Goal: Transaction & Acquisition: Book appointment/travel/reservation

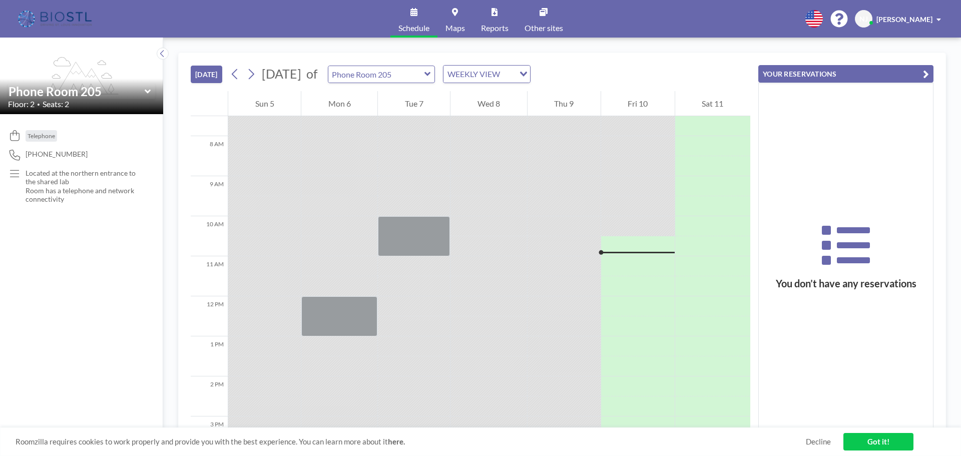
scroll to position [350, 0]
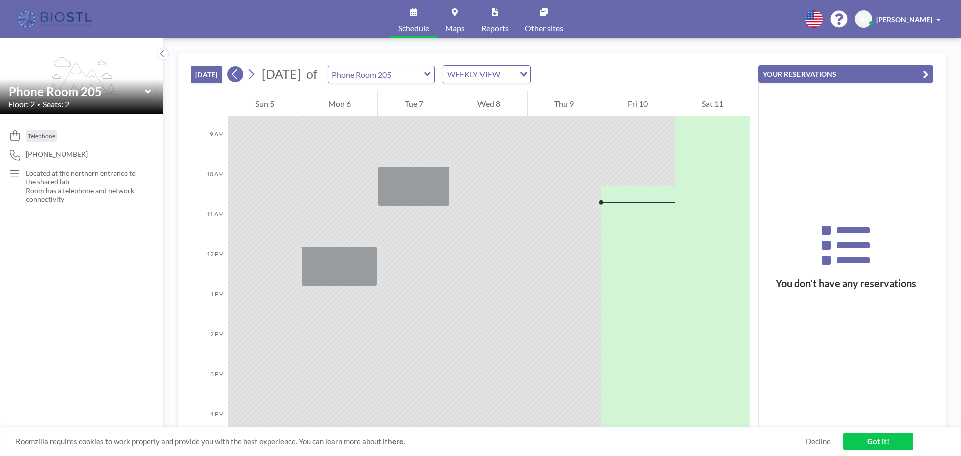
click at [236, 76] on icon at bounding box center [235, 74] width 6 height 11
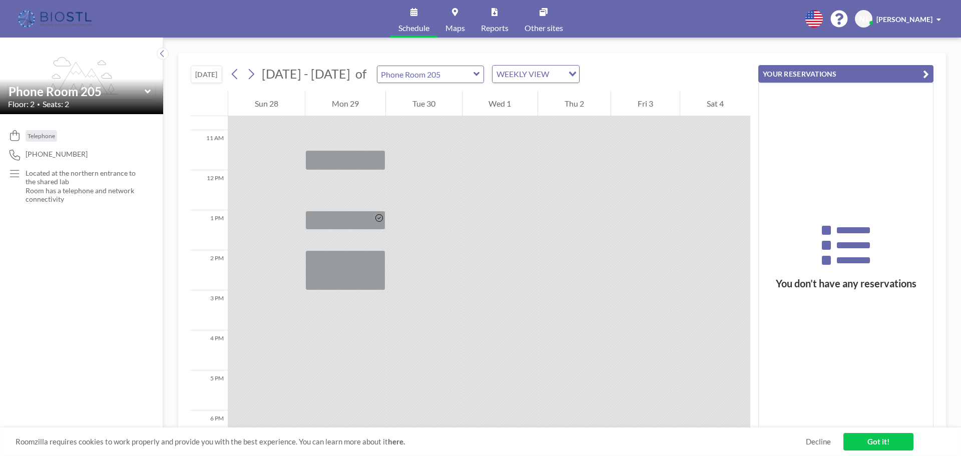
scroll to position [500, 0]
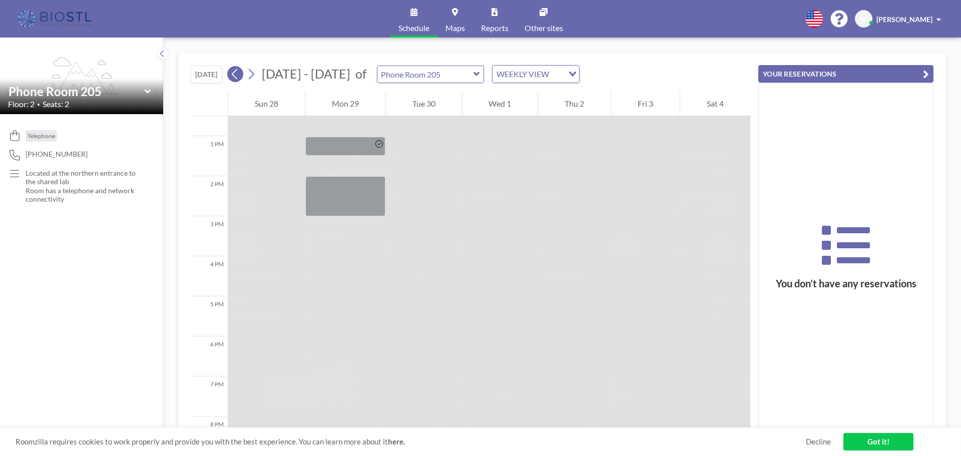
click at [235, 75] on icon at bounding box center [235, 74] width 10 height 15
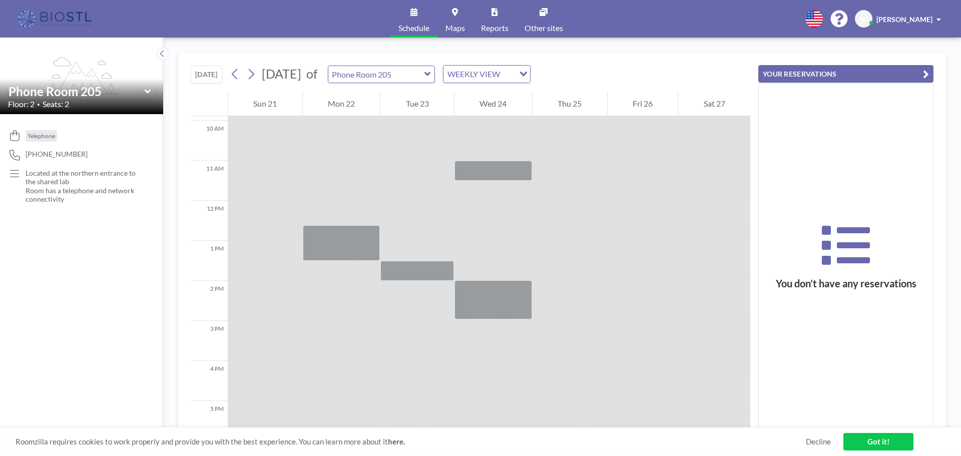
scroll to position [400, 0]
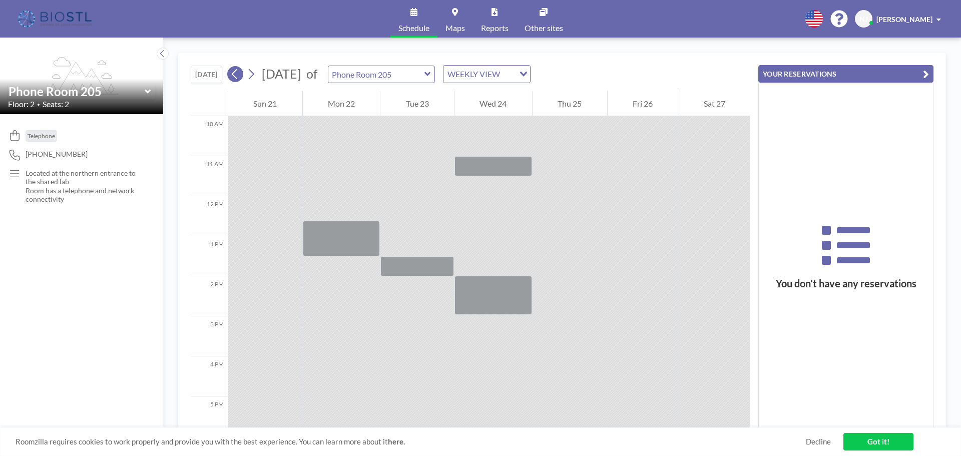
click at [237, 72] on icon at bounding box center [235, 74] width 6 height 11
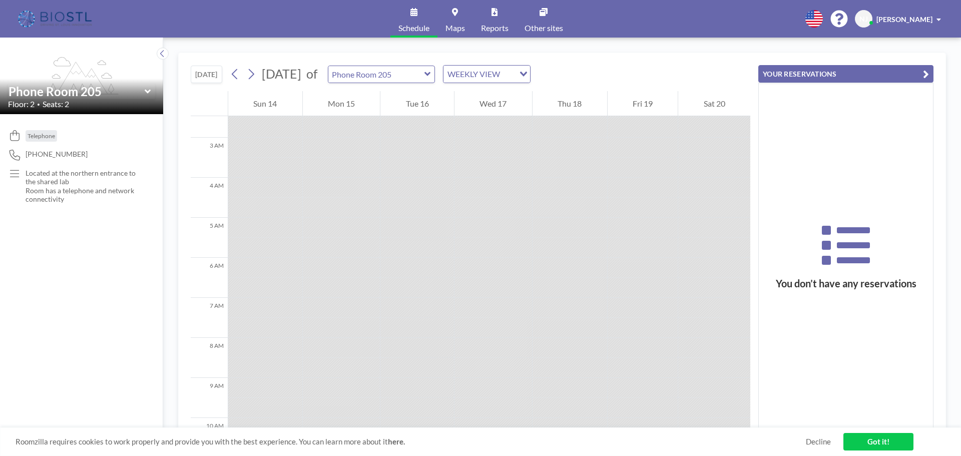
scroll to position [50, 0]
click at [254, 74] on icon at bounding box center [252, 74] width 6 height 11
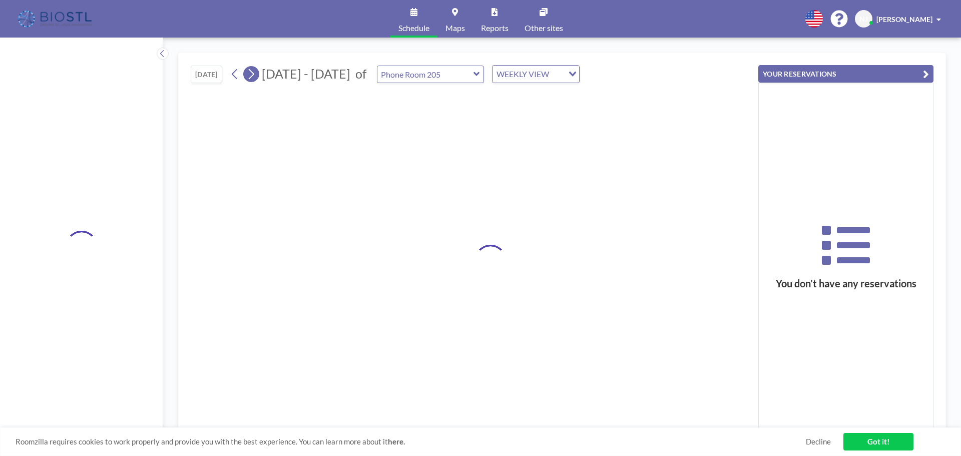
click at [254, 74] on icon at bounding box center [252, 74] width 6 height 11
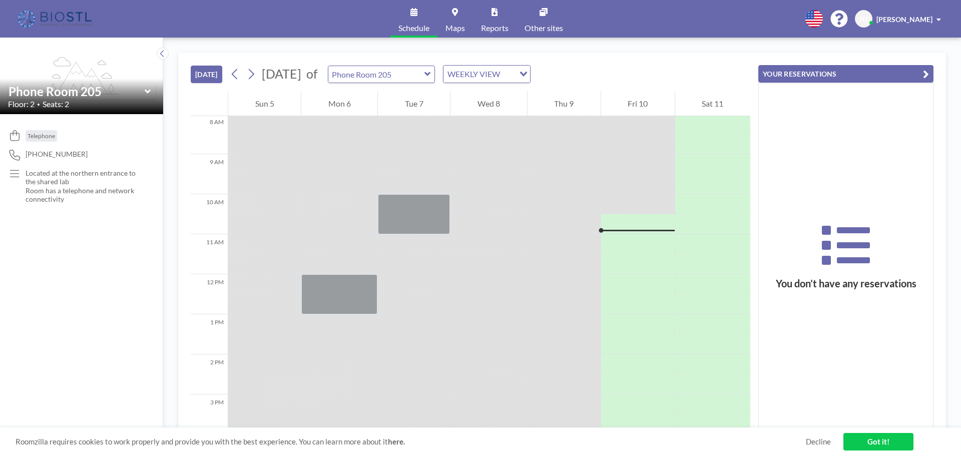
scroll to position [400, 0]
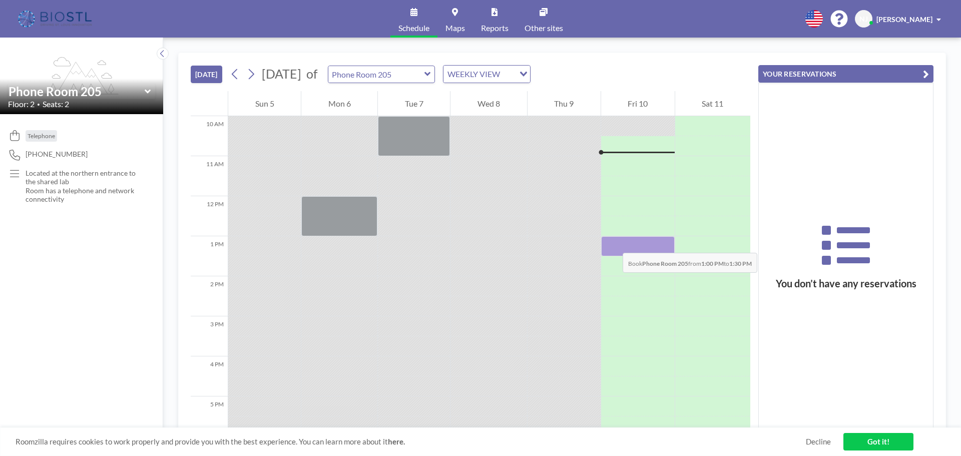
click at [612, 243] on div at bounding box center [638, 246] width 74 height 20
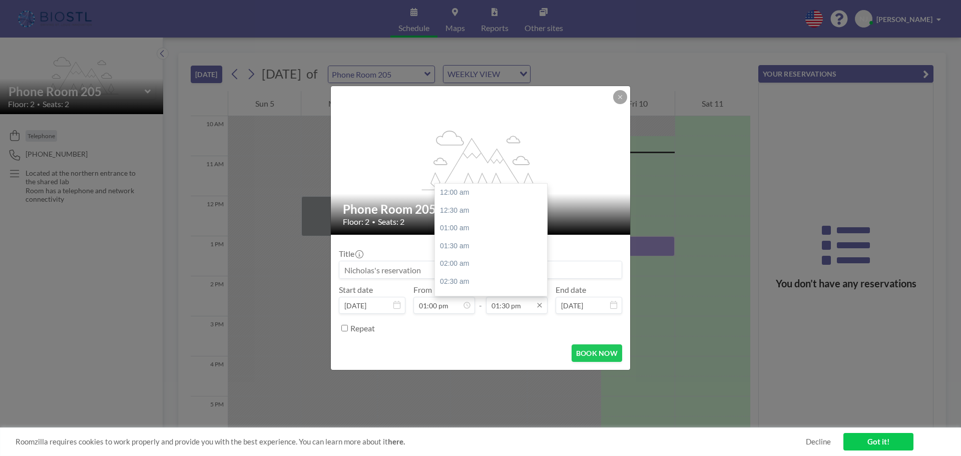
scroll to position [481, 0]
click at [525, 303] on input "01:30 pm" at bounding box center [517, 305] width 62 height 17
click at [457, 213] on div "02:00 pm" at bounding box center [493, 211] width 117 height 18
type input "02:00 pm"
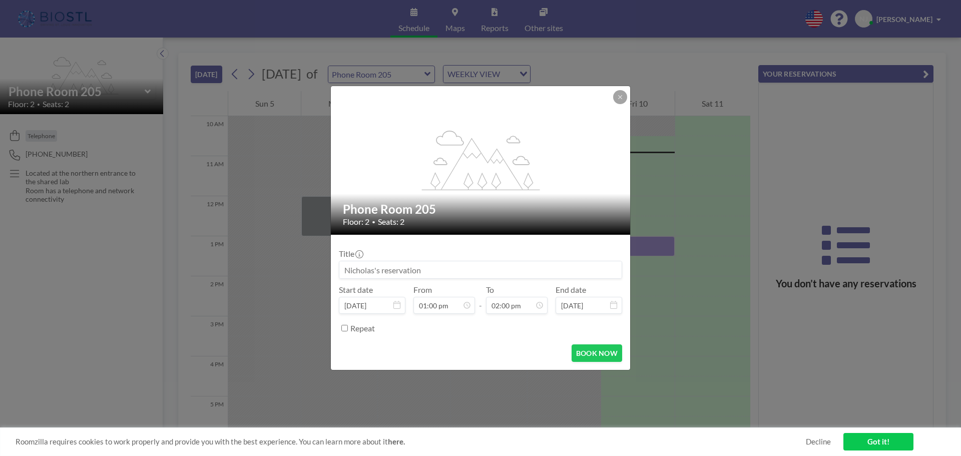
scroll to position [499, 0]
click at [589, 351] on button "BOOK NOW" at bounding box center [596, 353] width 51 height 18
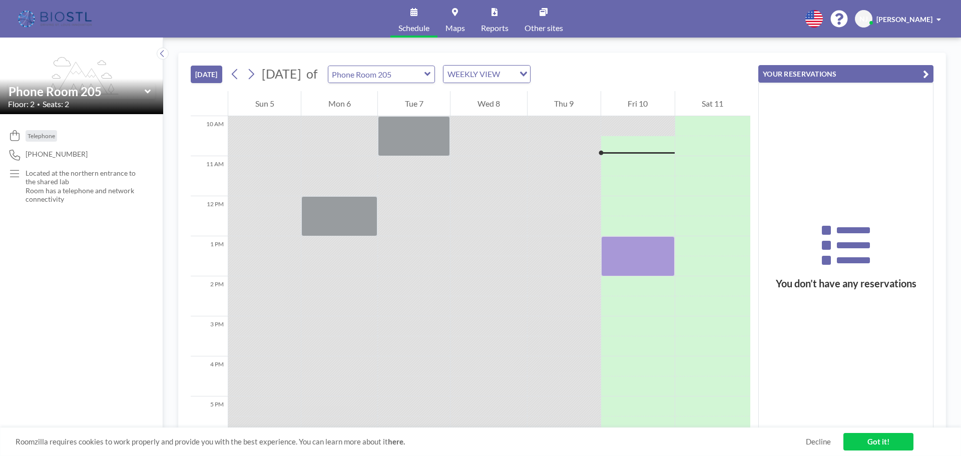
click at [831, 441] on div "Roomzilla requires cookies to work properly and provide you with the best exper…" at bounding box center [480, 441] width 961 height 29
click at [818, 441] on link "Decline" at bounding box center [818, 442] width 25 height 10
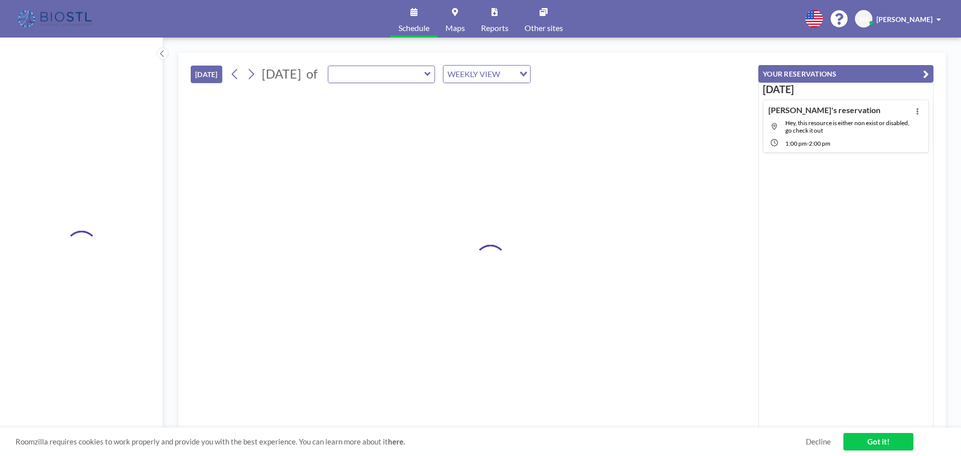
type input "Phone Room 205"
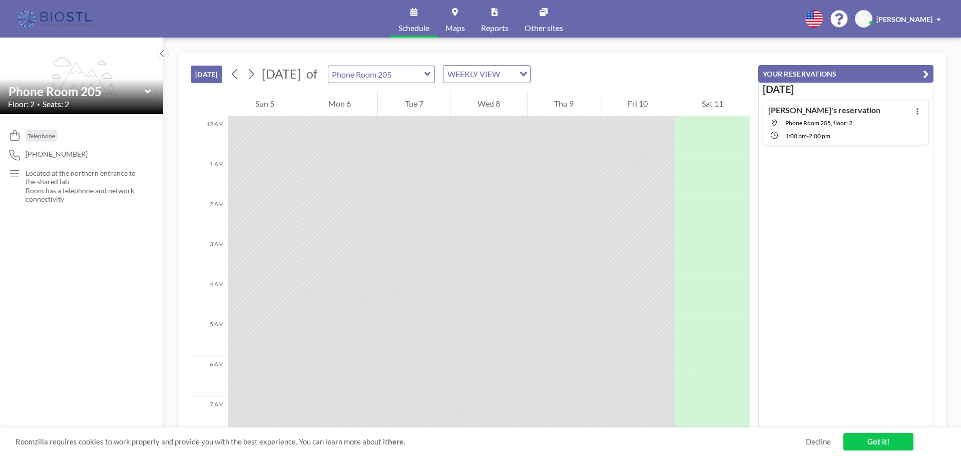
click at [873, 441] on link "Got it!" at bounding box center [878, 442] width 70 height 18
